Goal: Navigation & Orientation: Find specific page/section

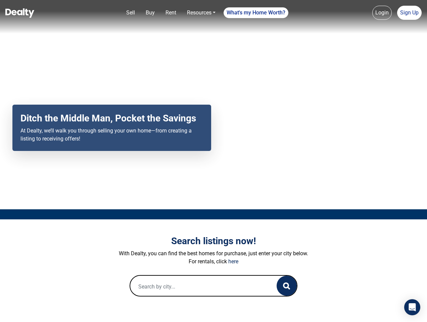
click at [214, 161] on div "Your browser does not support the video tag. Ditch the Middle Man, Pocket the S…" at bounding box center [213, 105] width 427 height 210
click at [131, 13] on link "Sell" at bounding box center [131, 12] width 14 height 13
click at [150, 13] on link "Buy" at bounding box center [150, 12] width 14 height 13
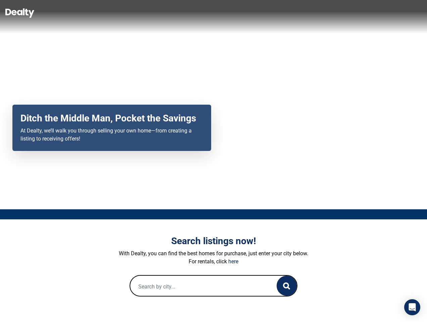
click at [171, 13] on link "Rent" at bounding box center [171, 12] width 16 height 13
click at [201, 13] on link "Resources" at bounding box center [201, 12] width 34 height 13
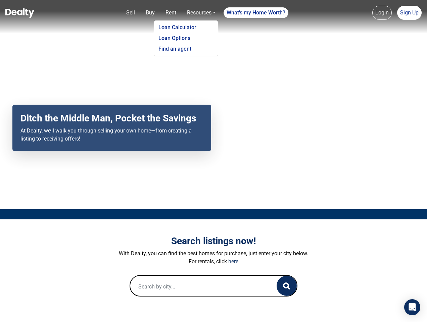
click at [256, 13] on link "What's my Home Worth?" at bounding box center [256, 12] width 65 height 11
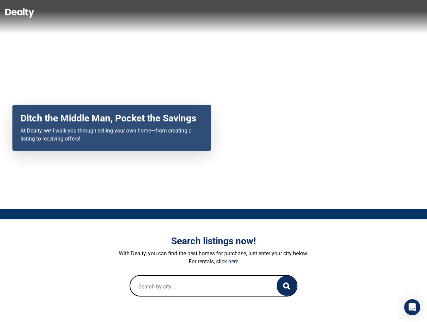
click at [382, 13] on link "Login" at bounding box center [382, 13] width 19 height 14
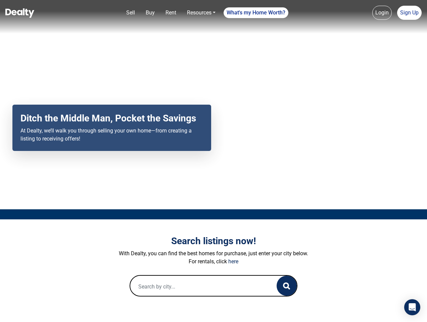
click at [410, 13] on link "Sign Up" at bounding box center [409, 13] width 25 height 14
click at [287, 286] on icon "button" at bounding box center [286, 286] width 7 height 7
click at [413, 308] on icon "Open Intercom Messenger" at bounding box center [412, 308] width 7 height 8
